Goal: Navigation & Orientation: Understand site structure

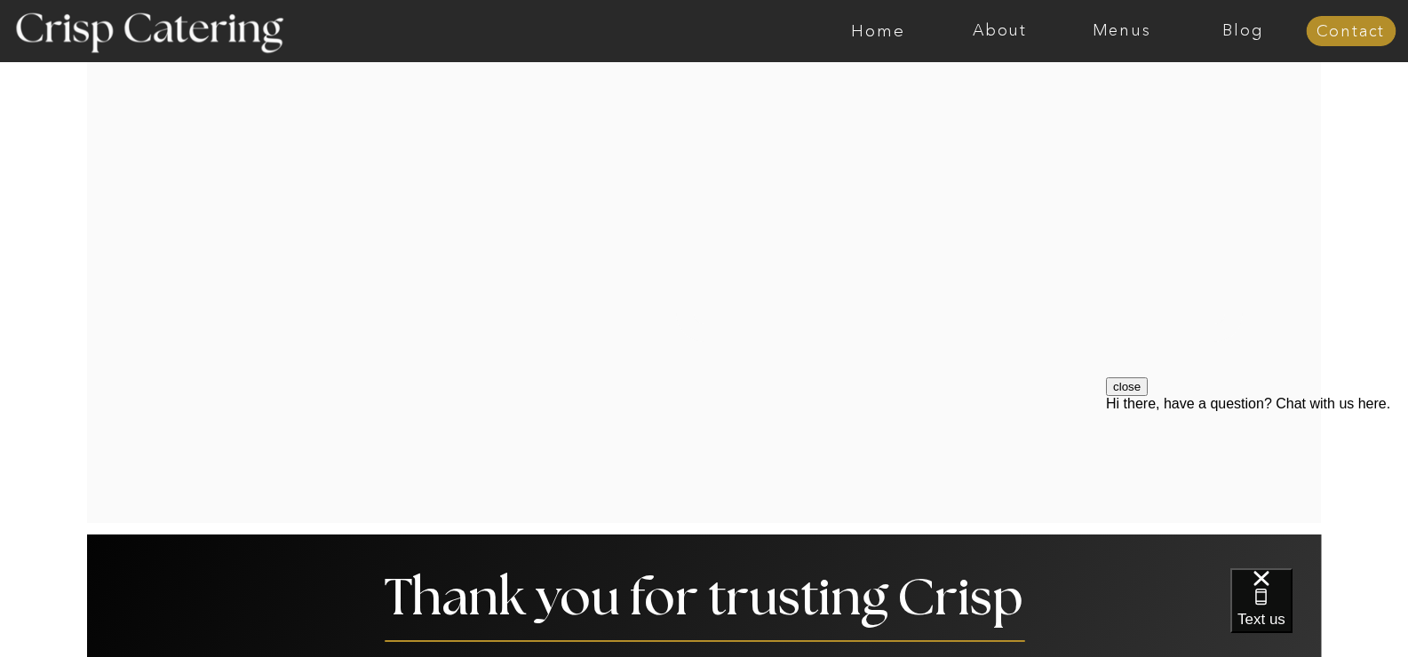
scroll to position [3180, 0]
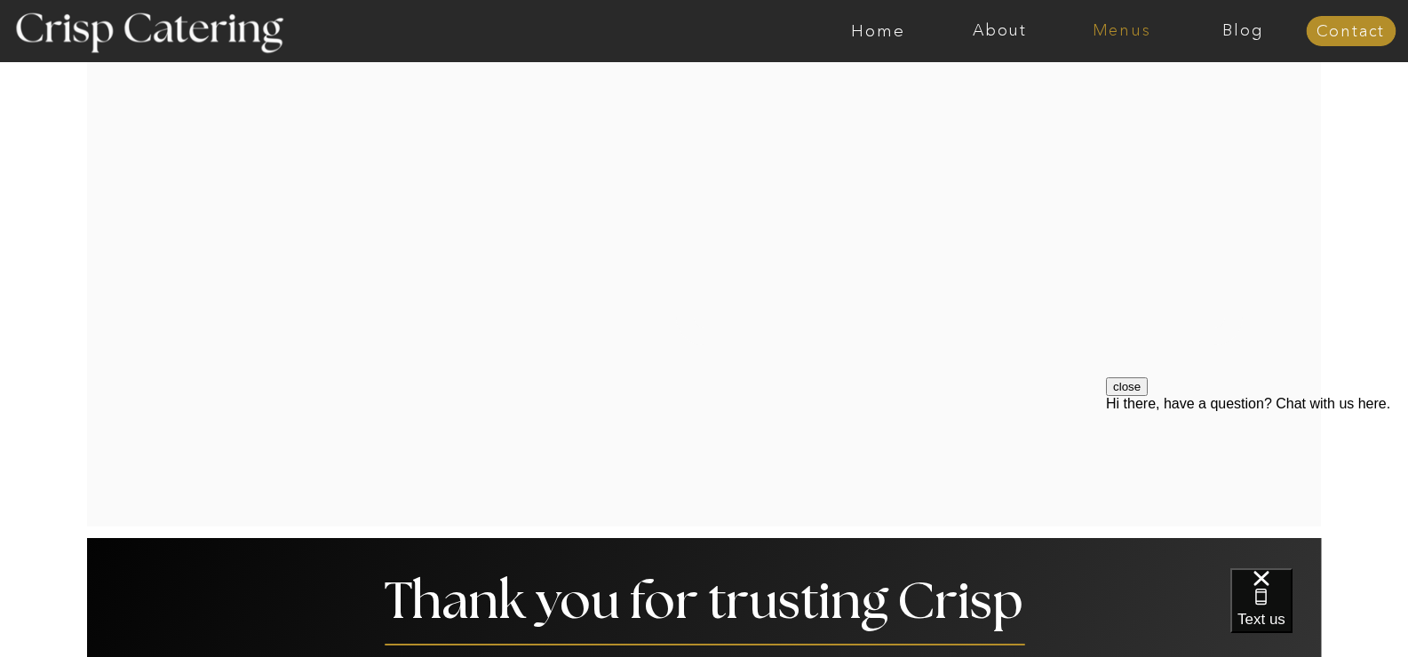
click at [1137, 22] on nav "Menus" at bounding box center [1122, 31] width 122 height 18
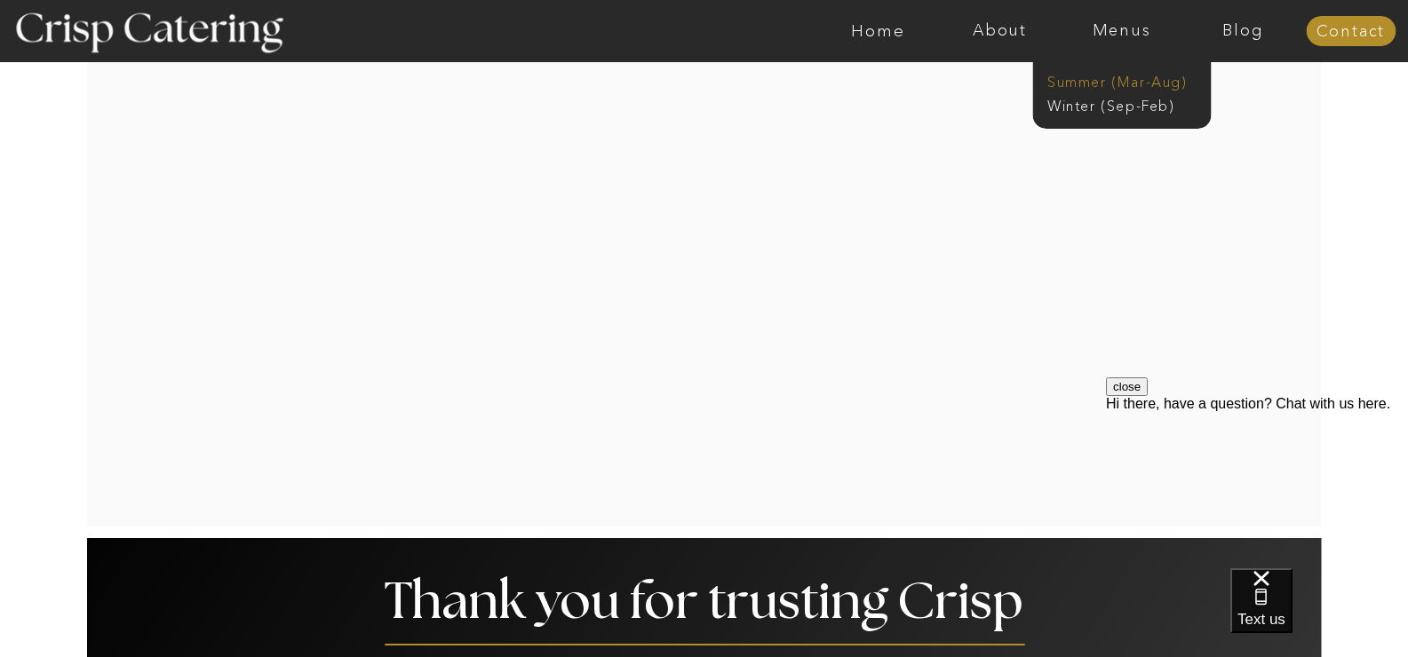
click at [1132, 85] on nav "Summer (Mar-Aug)" at bounding box center [1126, 80] width 159 height 17
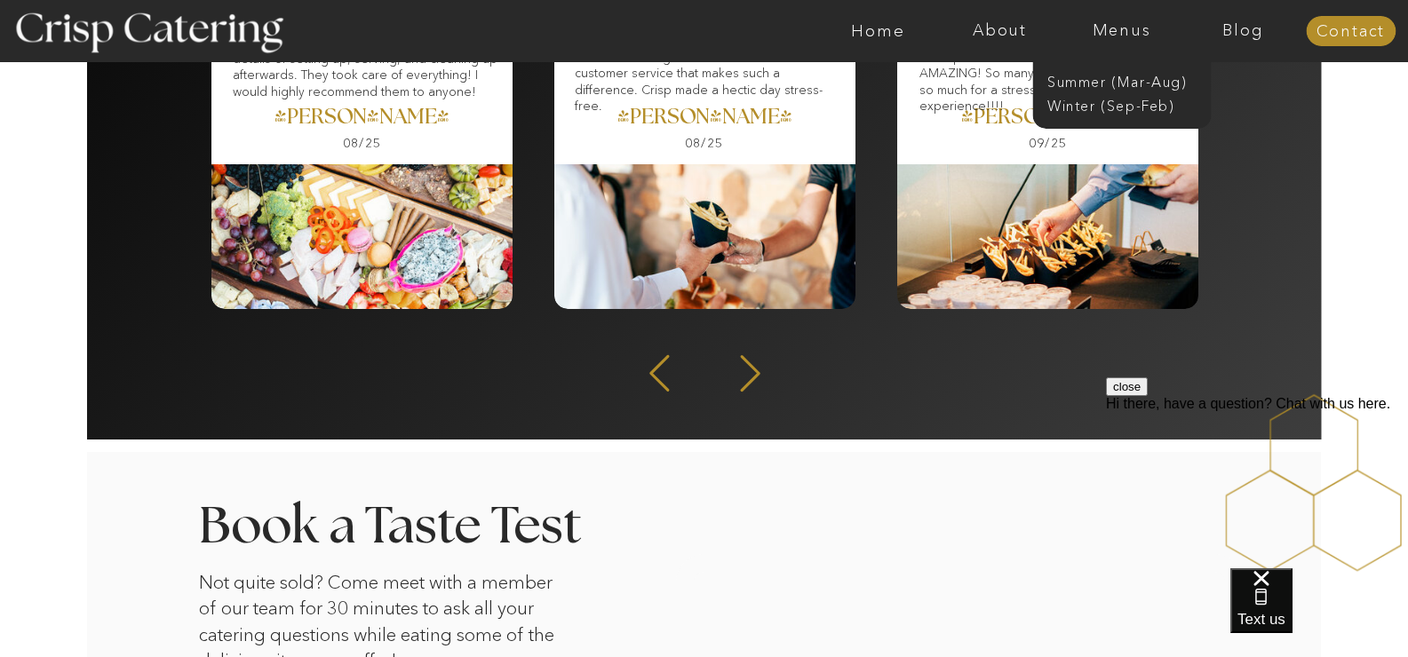
scroll to position [2282, 0]
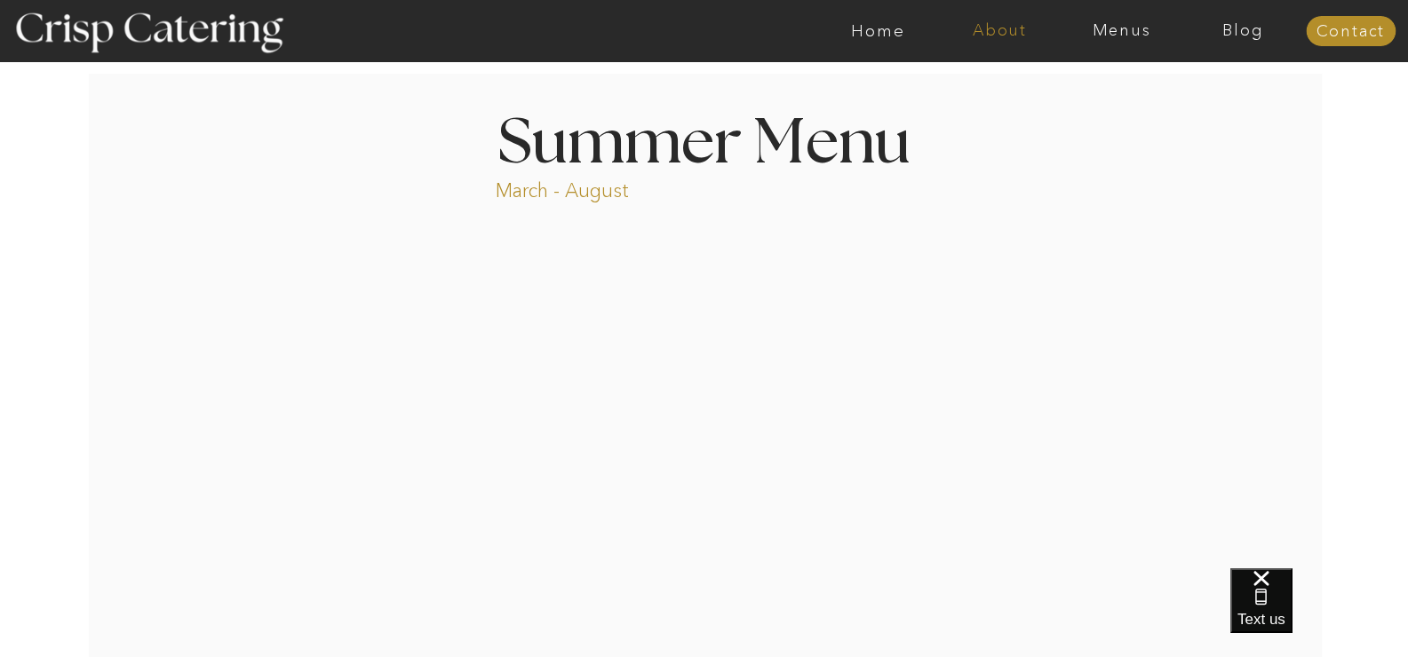
click at [996, 31] on nav "About" at bounding box center [1000, 31] width 122 height 18
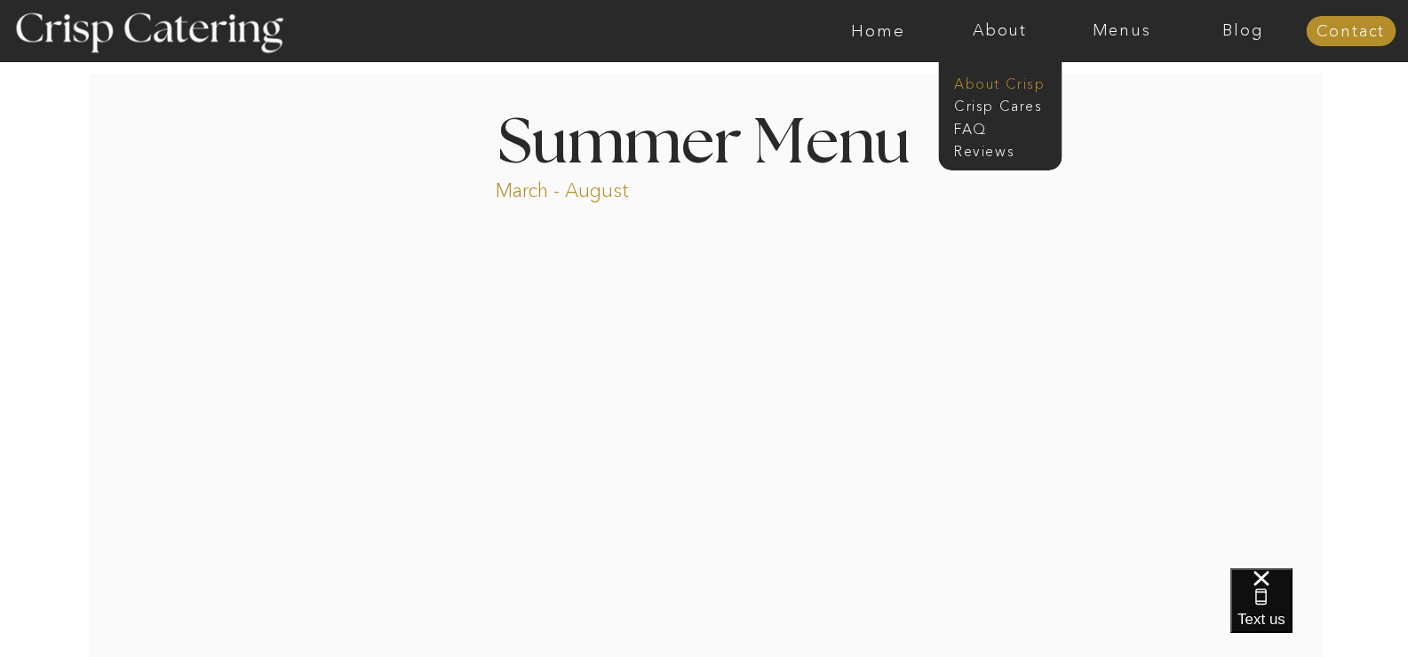
click at [1001, 75] on nav "About Crisp" at bounding box center [1005, 82] width 102 height 17
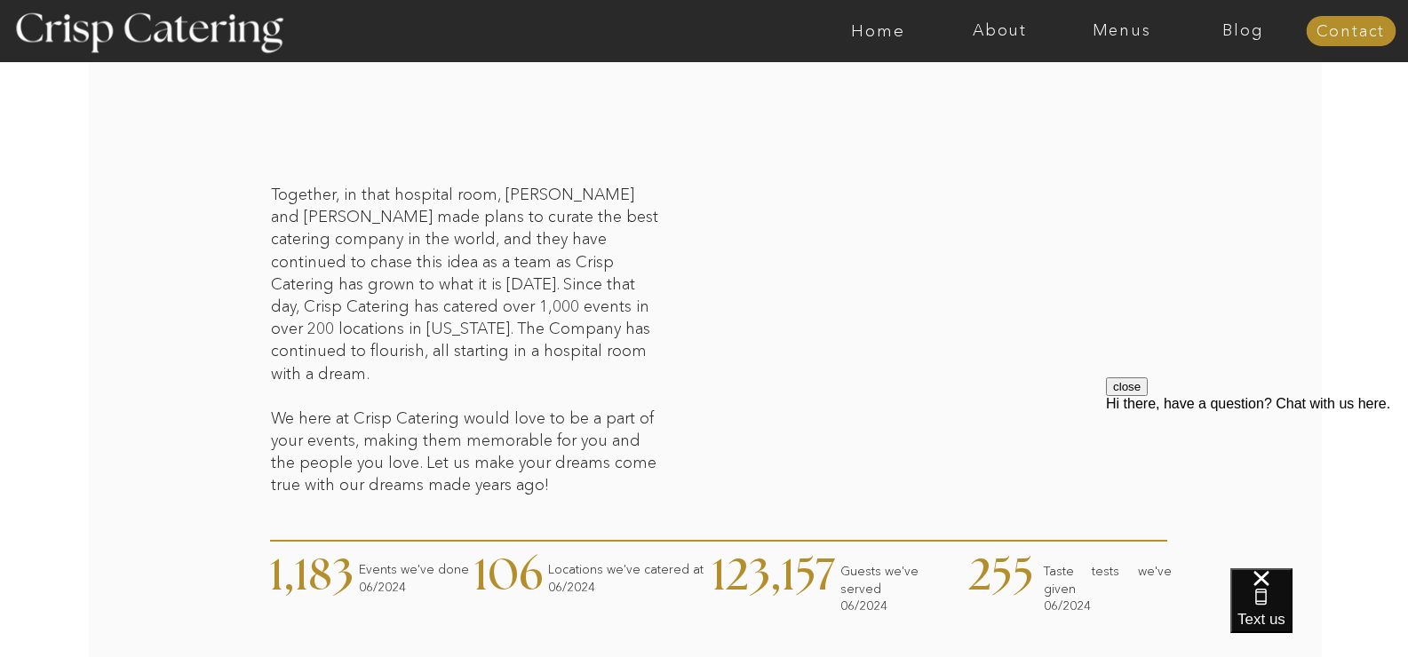
scroll to position [426, 0]
